Goal: Understand process/instructions

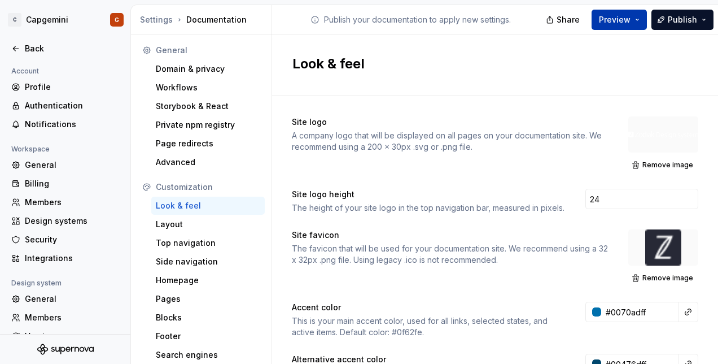
click at [641, 22] on button "Preview" at bounding box center [619, 20] width 55 height 20
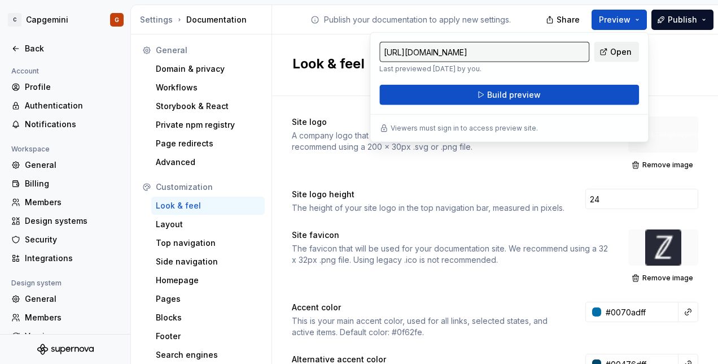
drag, startPoint x: 641, startPoint y: 22, endPoint x: 605, endPoint y: 53, distance: 47.6
click at [605, 53] on link "Open" at bounding box center [616, 52] width 45 height 20
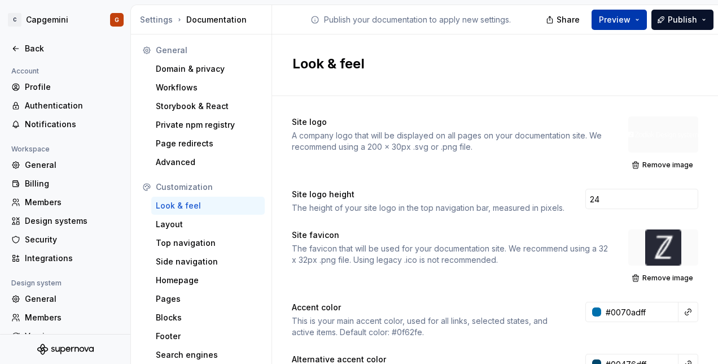
click at [627, 19] on span "Preview" at bounding box center [615, 19] width 32 height 11
drag, startPoint x: 627, startPoint y: 19, endPoint x: 615, endPoint y: 24, distance: 12.2
click at [615, 24] on span "Preview" at bounding box center [615, 19] width 32 height 11
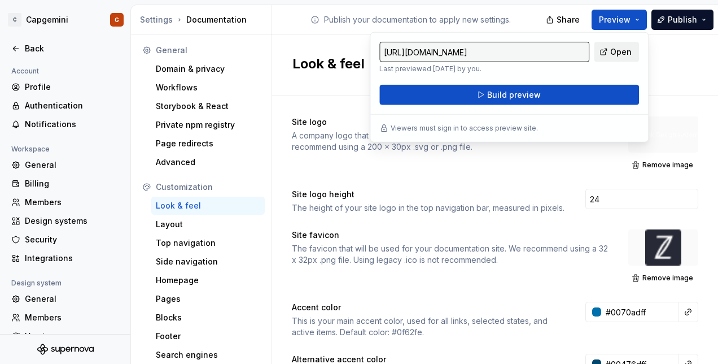
drag, startPoint x: 615, startPoint y: 24, endPoint x: 612, endPoint y: 50, distance: 26.2
click at [612, 50] on span "Open" at bounding box center [620, 51] width 21 height 11
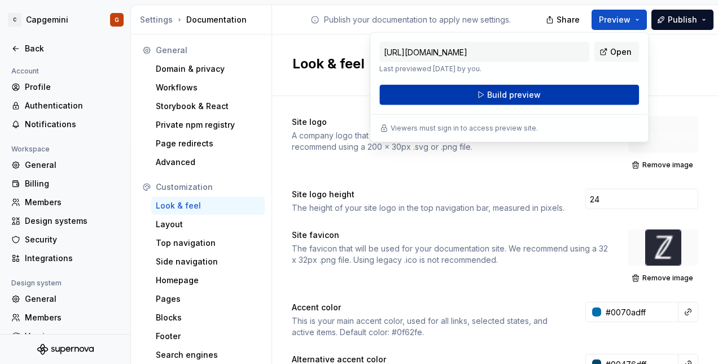
click at [563, 101] on button "Build preview" at bounding box center [509, 95] width 260 height 20
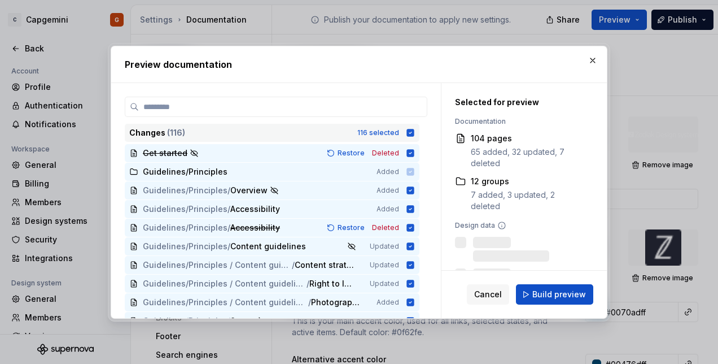
click at [409, 128] on icon at bounding box center [410, 132] width 9 height 9
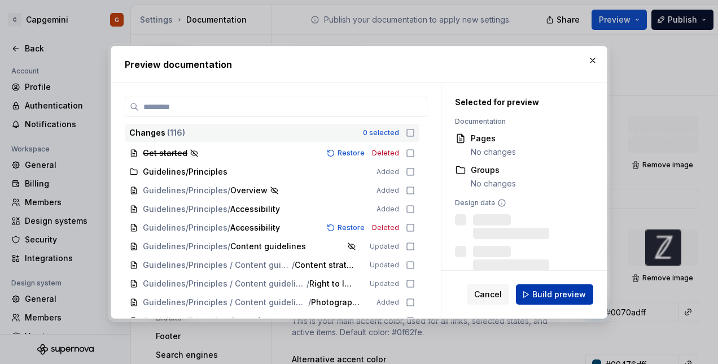
click at [568, 297] on span "Build preview" at bounding box center [559, 294] width 54 height 11
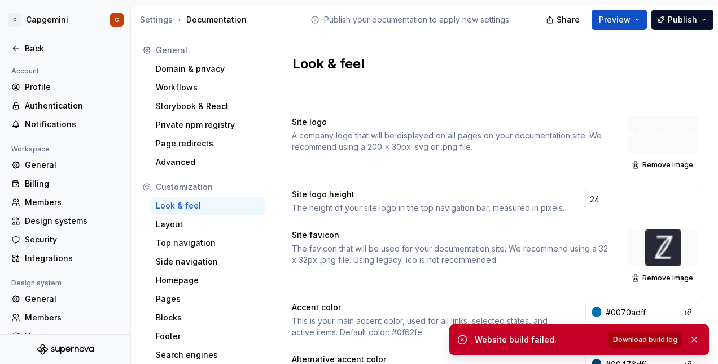
click at [639, 335] on span "Download build log" at bounding box center [645, 339] width 64 height 9
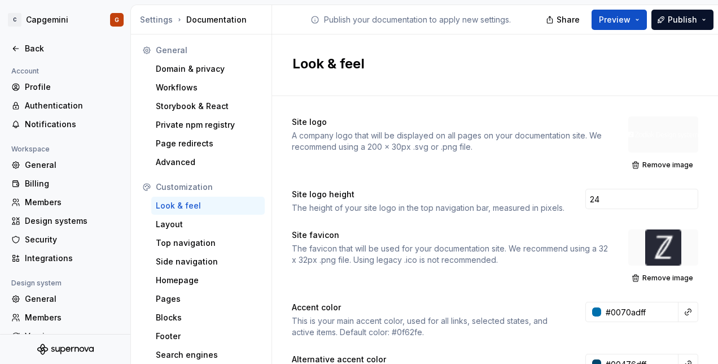
click at [652, 93] on div "Look & feel" at bounding box center [495, 65] width 446 height 62
